Goal: Task Accomplishment & Management: Manage account settings

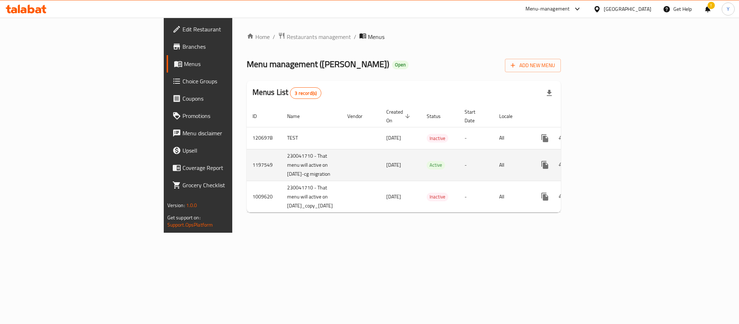
click at [601, 160] on icon "enhanced table" at bounding box center [596, 164] width 9 height 9
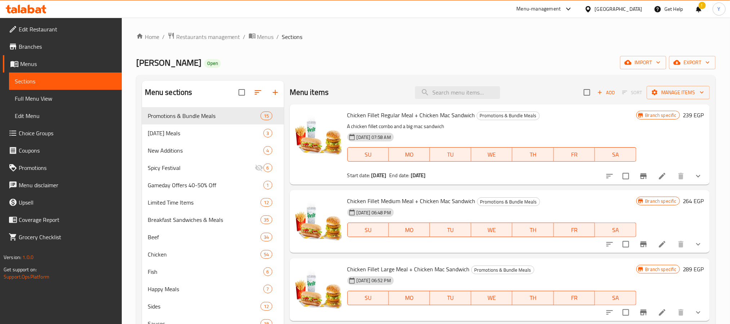
click at [55, 134] on span "Choice Groups" at bounding box center [67, 133] width 97 height 9
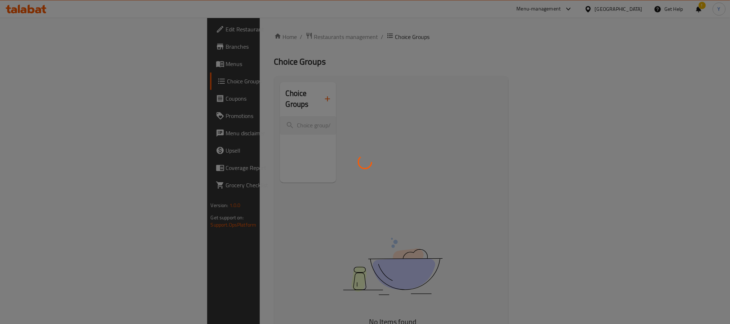
click at [222, 119] on div at bounding box center [365, 162] width 730 height 324
click at [197, 114] on div at bounding box center [365, 162] width 730 height 324
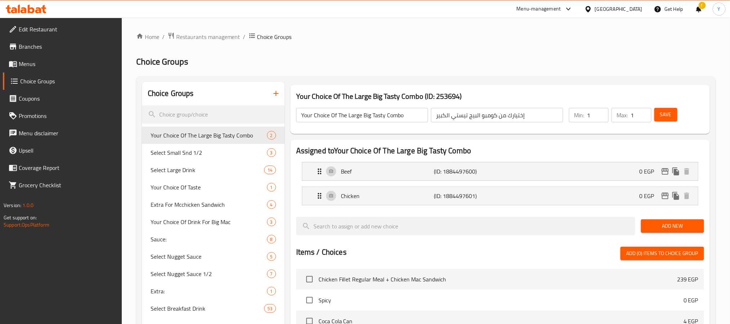
click at [191, 107] on div at bounding box center [365, 162] width 730 height 324
click at [191, 107] on input "search" at bounding box center [213, 114] width 143 height 18
paste input "[PERSON_NAME]"
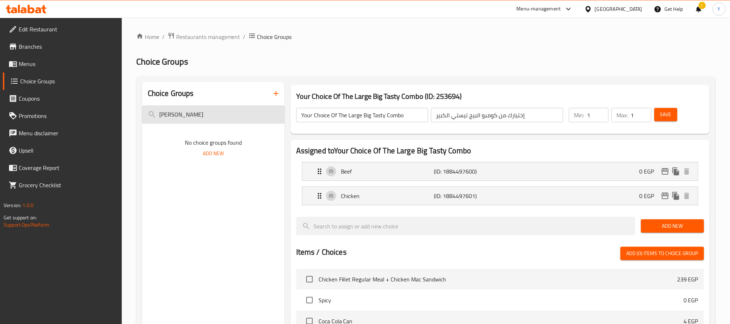
click at [185, 112] on input "[PERSON_NAME]" at bounding box center [213, 114] width 143 height 18
click at [177, 114] on input "[PERSON_NAME]" at bounding box center [213, 114] width 143 height 18
drag, startPoint x: 177, startPoint y: 114, endPoint x: 158, endPoint y: 118, distance: 19.6
click at [158, 118] on input "[PERSON_NAME]" at bounding box center [213, 114] width 143 height 18
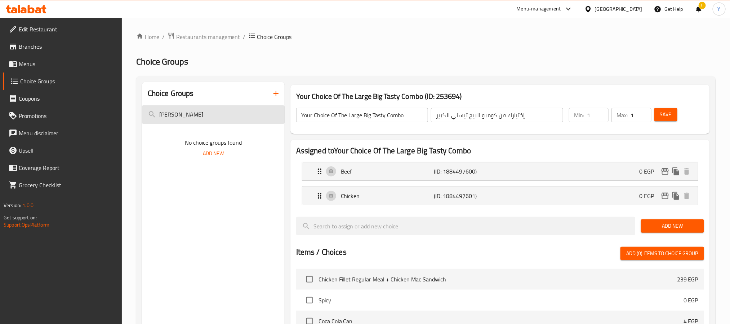
click at [187, 115] on input "[PERSON_NAME]" at bounding box center [213, 114] width 143 height 18
click at [189, 116] on input "[PERSON_NAME]" at bounding box center [213, 114] width 143 height 18
paste input "ino"
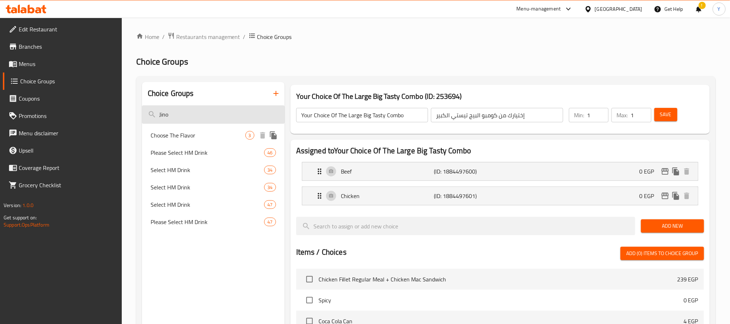
type input "Jino"
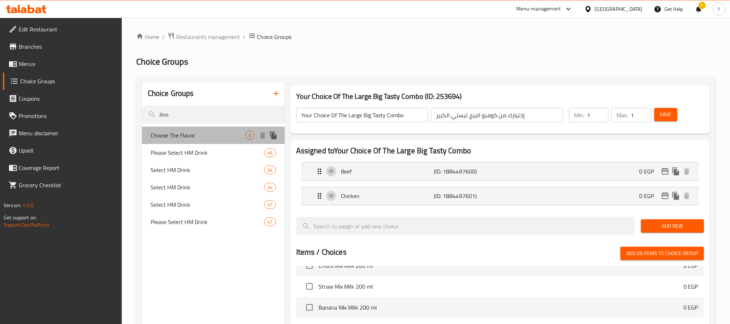
click at [160, 129] on div "Choose The Flavor 3" at bounding box center [213, 135] width 143 height 17
type input "Choose The Flavor"
type input "إختار النكهة"
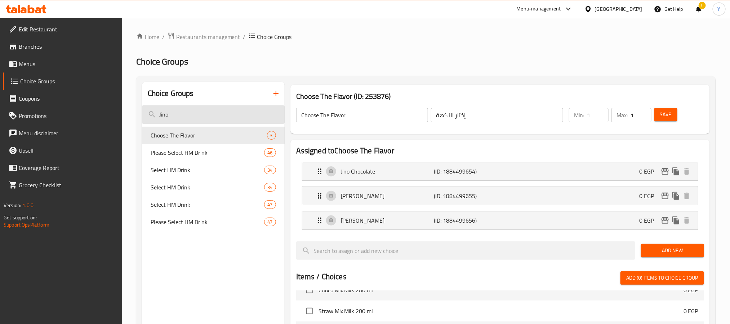
click at [199, 114] on input "Jino" at bounding box center [213, 114] width 143 height 18
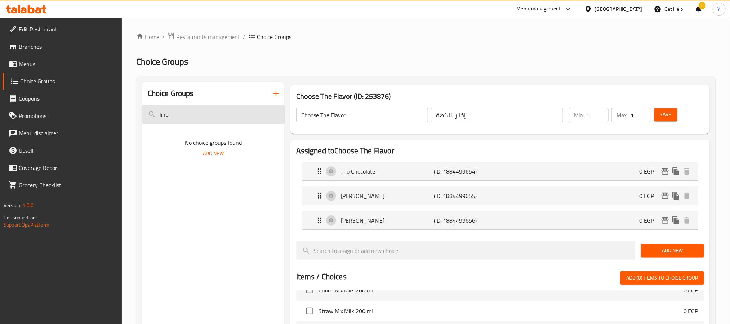
type input "Jino"
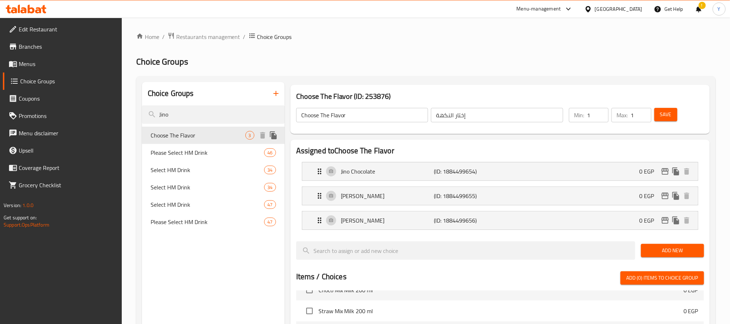
click at [171, 139] on span "Choose The Flavor" at bounding box center [198, 135] width 95 height 9
click at [182, 150] on span "Please Select HM Drink" at bounding box center [197, 152] width 92 height 9
click at [185, 165] on span "Select HM Drink" at bounding box center [208, 169] width 114 height 9
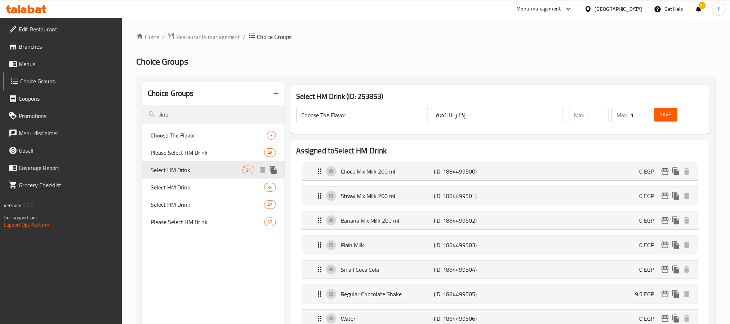
type input "Select HM Drink"
type input "قضلا اختار مشروب وجبه الطفل"
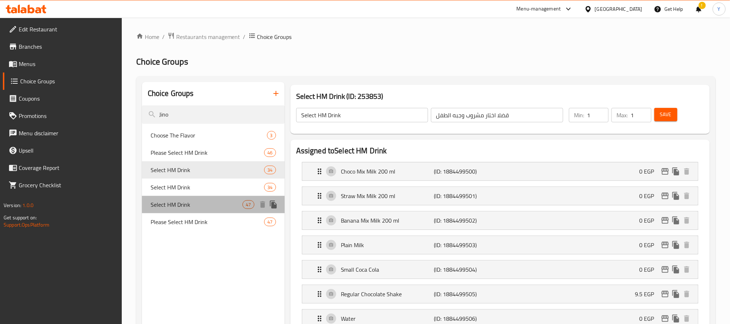
click at [194, 206] on span "Select HM Drink" at bounding box center [197, 204] width 92 height 9
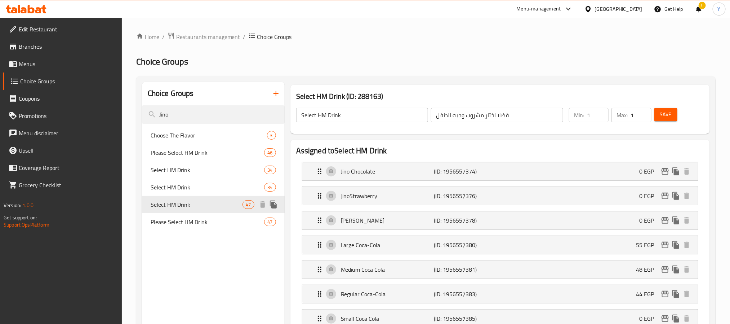
click at [209, 209] on div "Select HM Drink 47" at bounding box center [213, 204] width 143 height 17
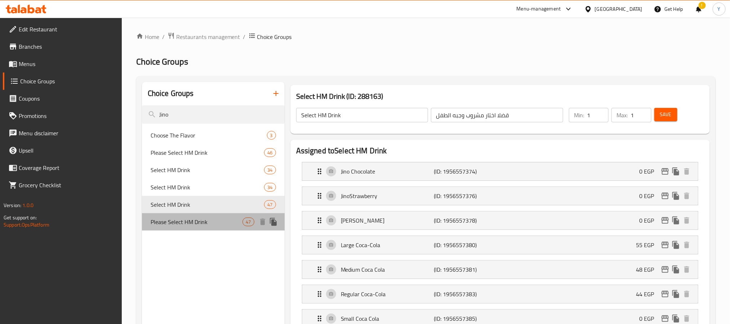
click at [207, 220] on span "Please Select HM Drink" at bounding box center [197, 221] width 92 height 9
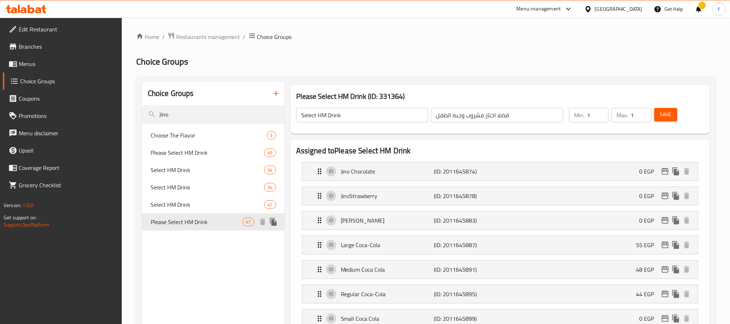
type input "Please Select HM Drink"
type input "فضلا اختار مشروب وجبه الطفل"
click at [701, 15] on div "!" at bounding box center [699, 8] width 8 height 17
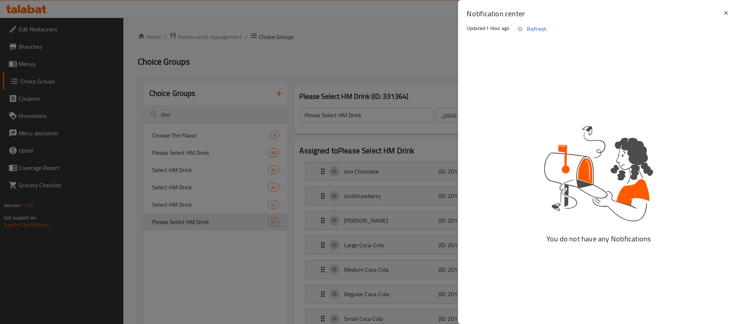
click at [700, 11] on h2 "Notification center" at bounding box center [593, 14] width 255 height 10
click at [726, 12] on icon at bounding box center [726, 13] width 4 height 4
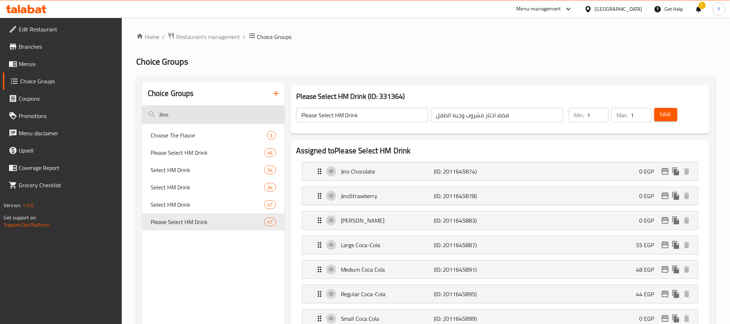
click at [189, 112] on input "Jino" at bounding box center [213, 114] width 143 height 18
paste input "Potato Dippers"
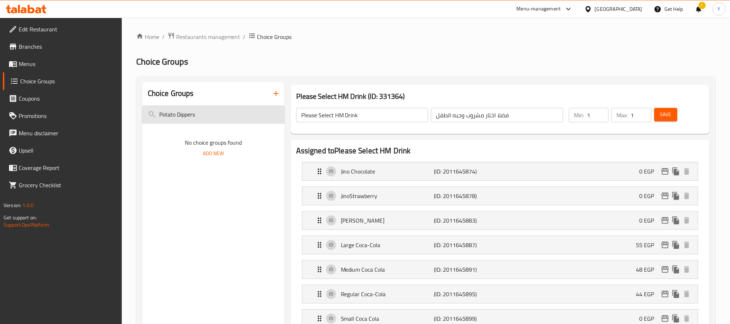
paste input "SML Wedgde ML"
click at [168, 113] on input "SML Wedgde ML" at bounding box center [213, 114] width 143 height 18
click at [168, 114] on input "SML Wedgde ML" at bounding box center [213, 114] width 143 height 18
click at [164, 113] on input "SML Wedgde ML" at bounding box center [213, 114] width 143 height 18
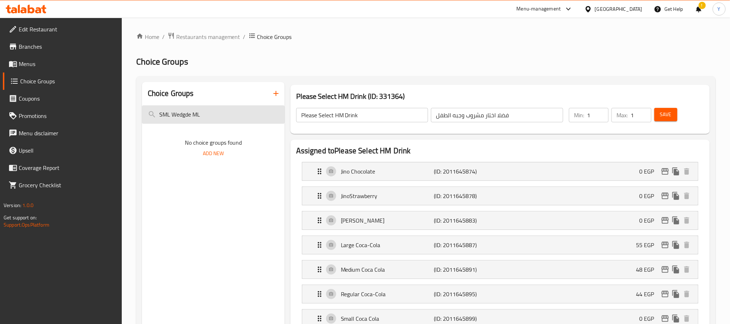
click at [164, 113] on input "SML Wedgde ML" at bounding box center [213, 114] width 143 height 18
click at [181, 117] on input "Wedgde ML" at bounding box center [213, 114] width 143 height 18
type input "Wedged"
